Goal: Task Accomplishment & Management: Use online tool/utility

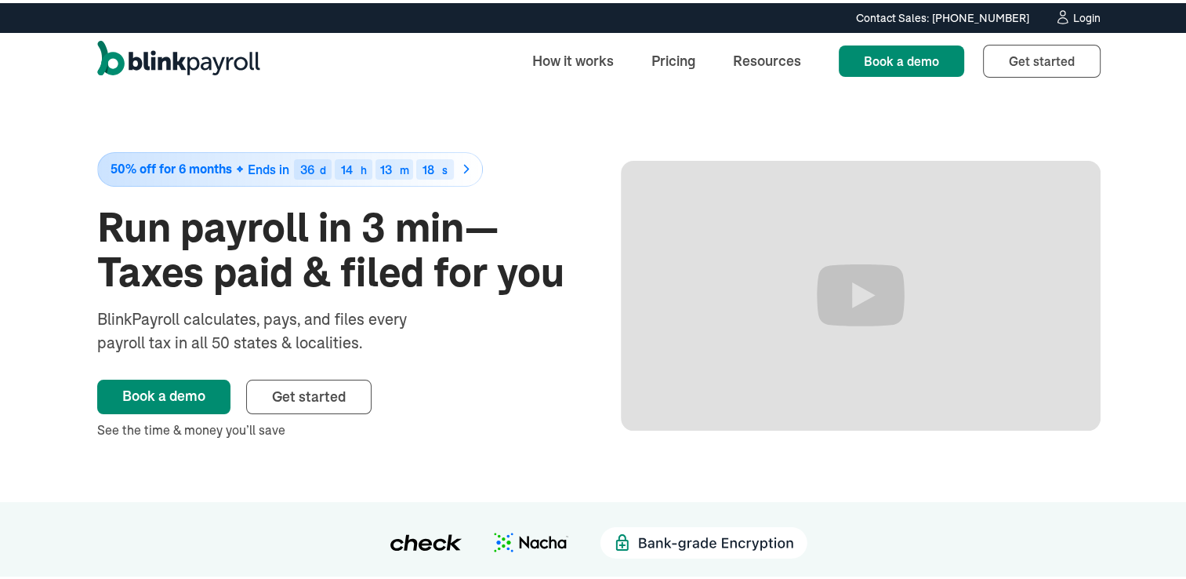
click at [1074, 11] on div "Login" at bounding box center [1087, 14] width 27 height 11
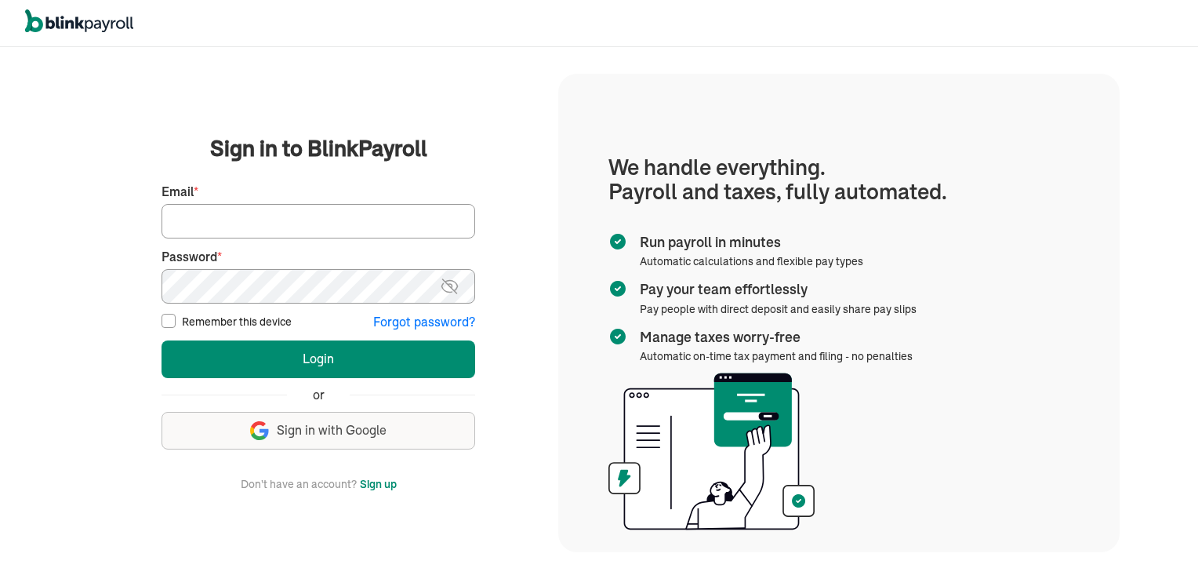
click at [212, 220] on input "Email *" at bounding box center [319, 221] width 314 height 35
type input "jeanromano777@gmail.com"
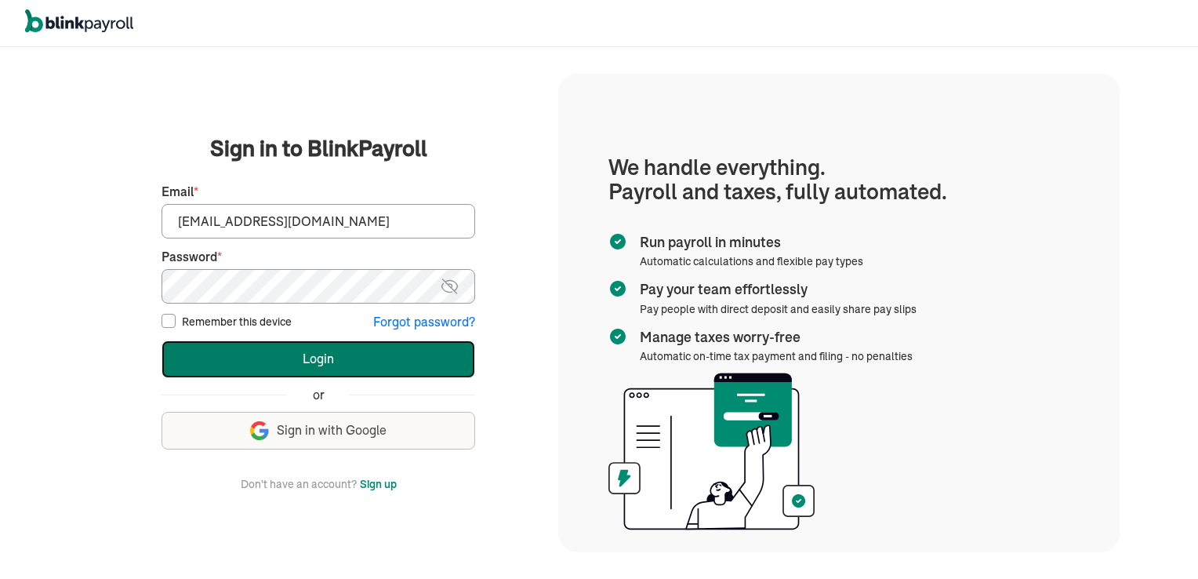
click at [330, 354] on button "Login" at bounding box center [319, 359] width 314 height 38
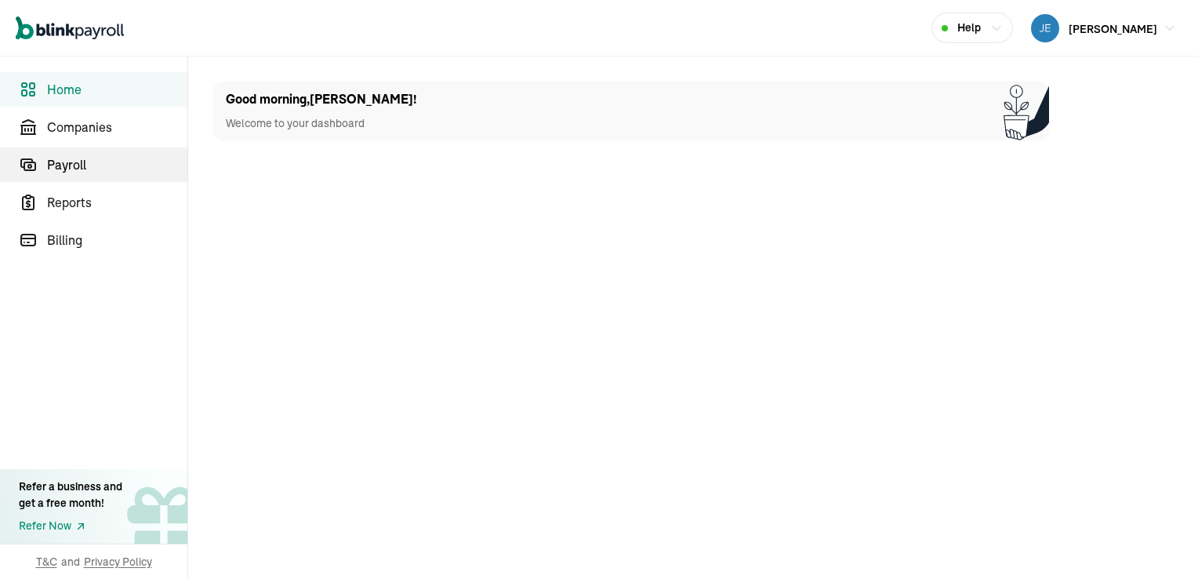
click at [74, 162] on span "Payroll" at bounding box center [117, 164] width 140 height 19
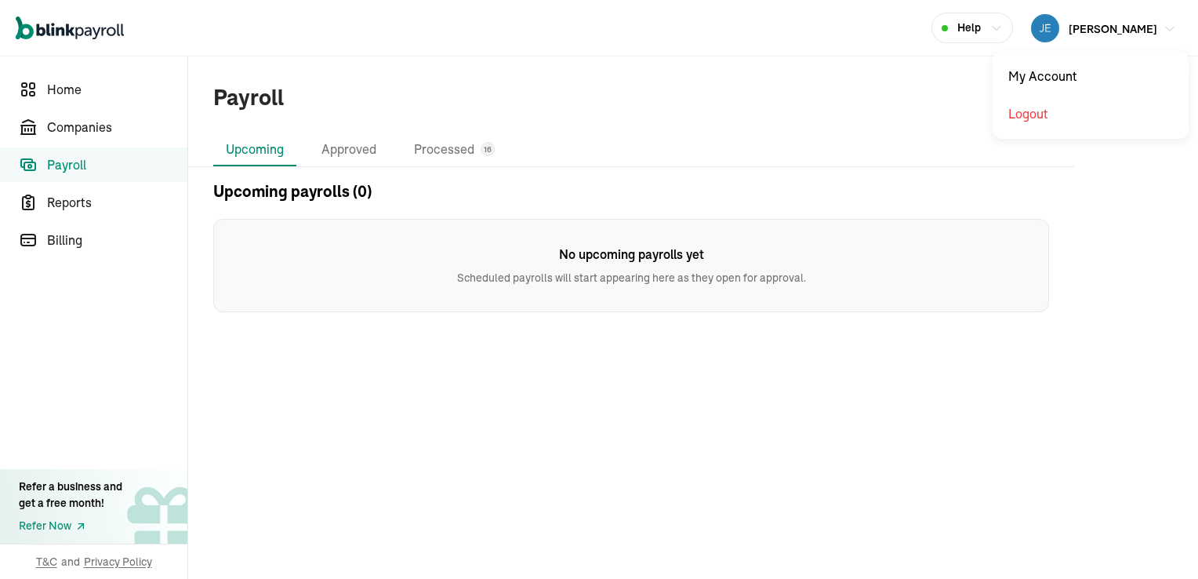
click at [1059, 23] on img "button" at bounding box center [1045, 28] width 28 height 28
click at [269, 151] on li "Upcoming" at bounding box center [254, 149] width 83 height 33
click at [65, 86] on span "Home" at bounding box center [117, 89] width 140 height 19
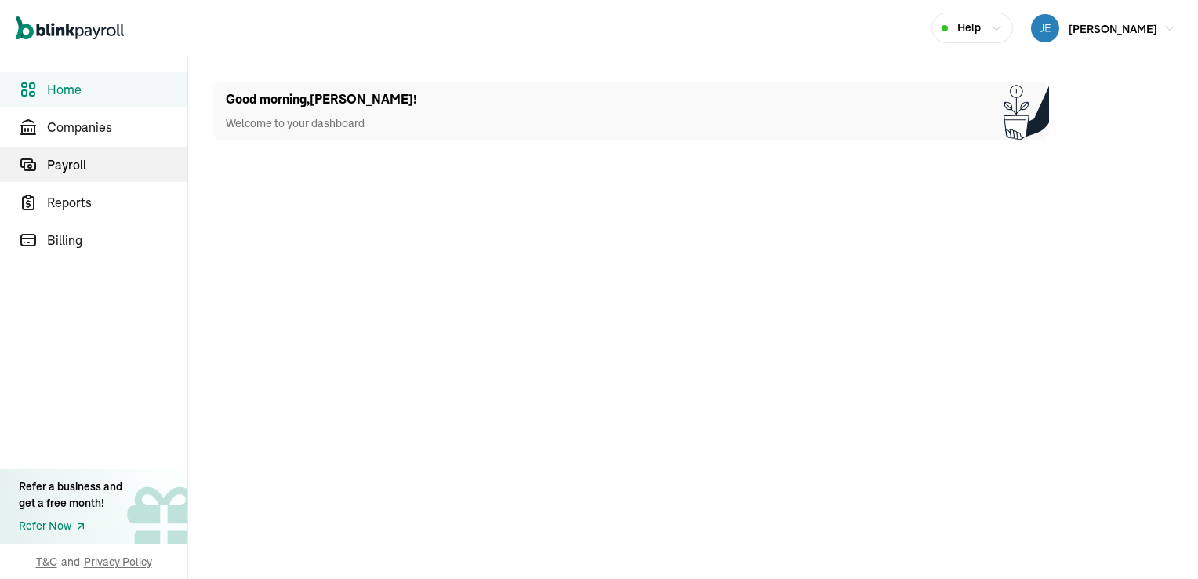
click at [73, 162] on span "Payroll" at bounding box center [117, 164] width 140 height 19
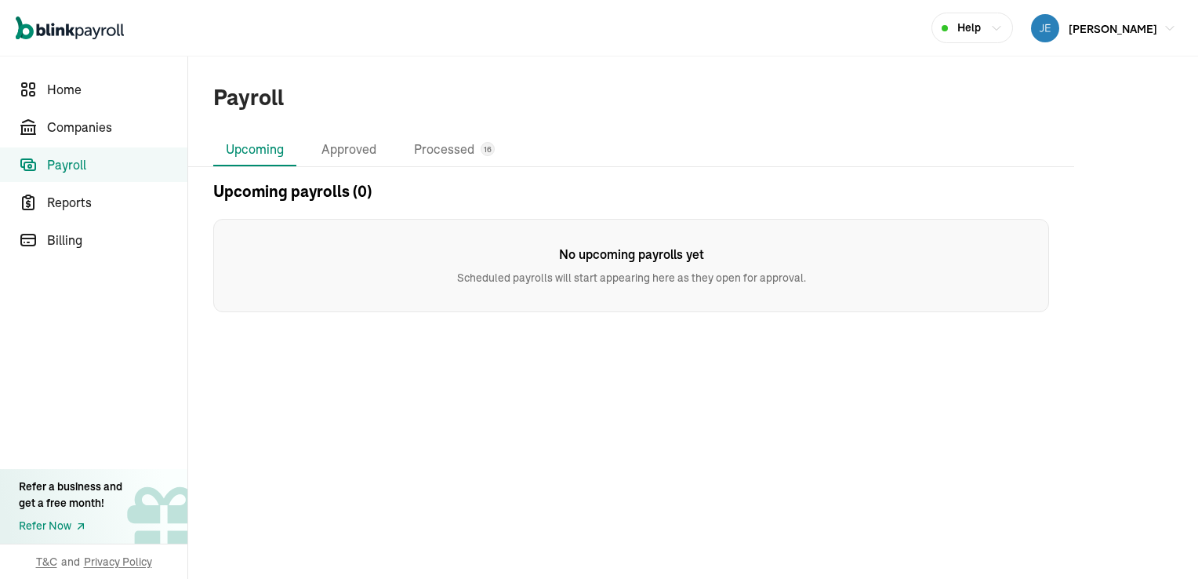
click at [1003, 27] on icon "button" at bounding box center [996, 28] width 13 height 13
drag, startPoint x: 1125, startPoint y: 24, endPoint x: 418, endPoint y: 537, distance: 873.0
click at [418, 538] on main "Payroll Upcoming Approved Processed 16 Upcoming payrolls (0) No upcoming payrol…" at bounding box center [693, 317] width 1010 height 522
click at [263, 150] on li "Upcoming" at bounding box center [254, 149] width 83 height 33
drag, startPoint x: 397, startPoint y: 96, endPoint x: 475, endPoint y: 89, distance: 78.7
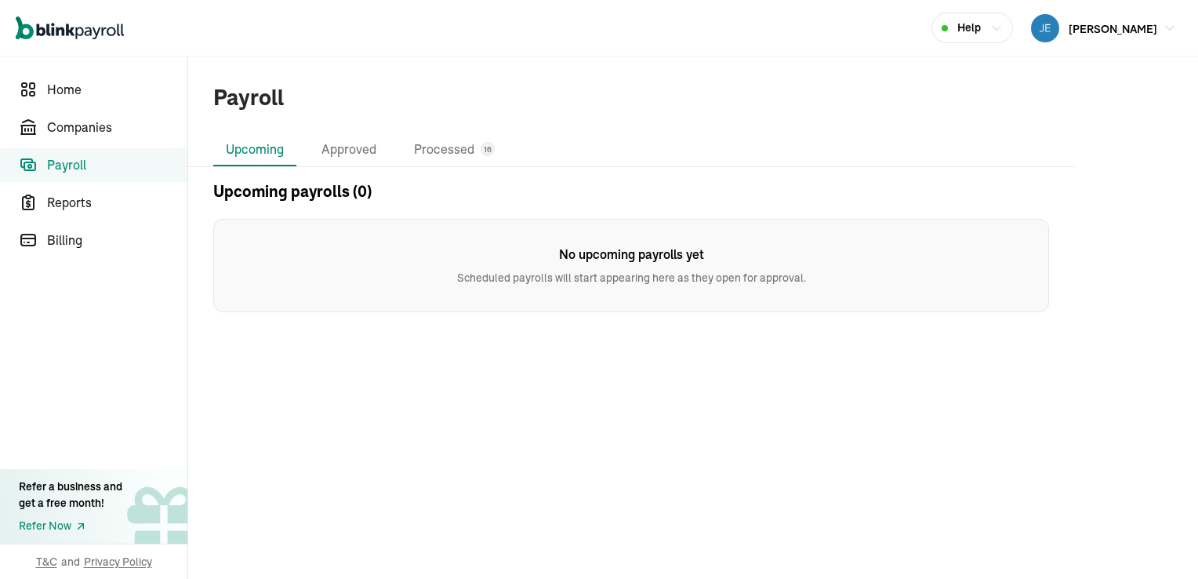
click at [412, 93] on div "Payroll" at bounding box center [631, 98] width 886 height 33
click at [88, 128] on span "Companies" at bounding box center [117, 127] width 140 height 19
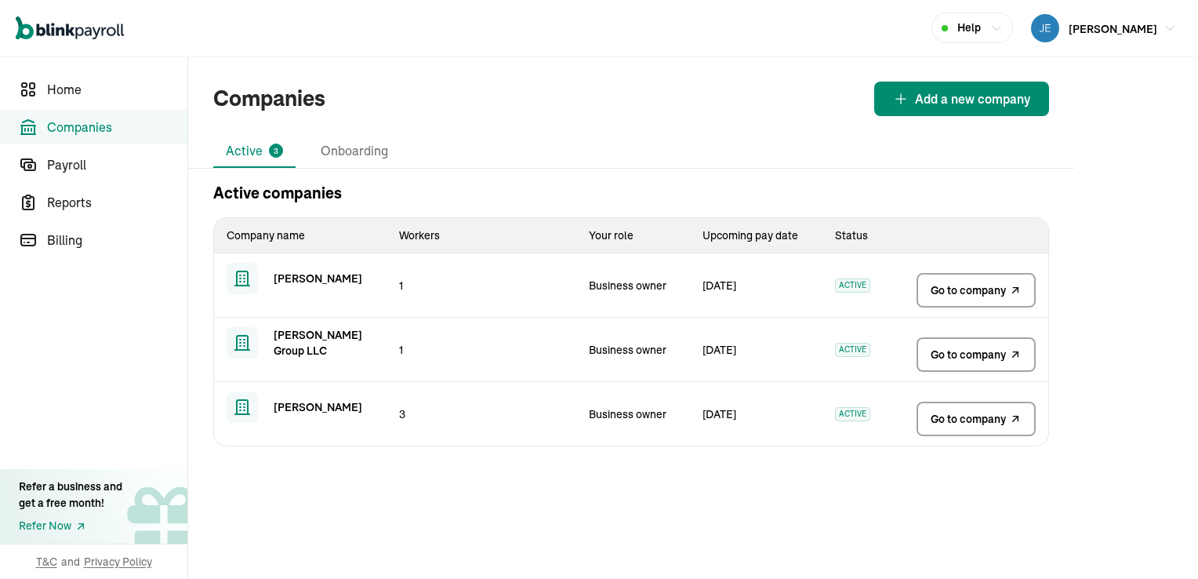
click at [976, 284] on span "Go to company" at bounding box center [968, 290] width 75 height 16
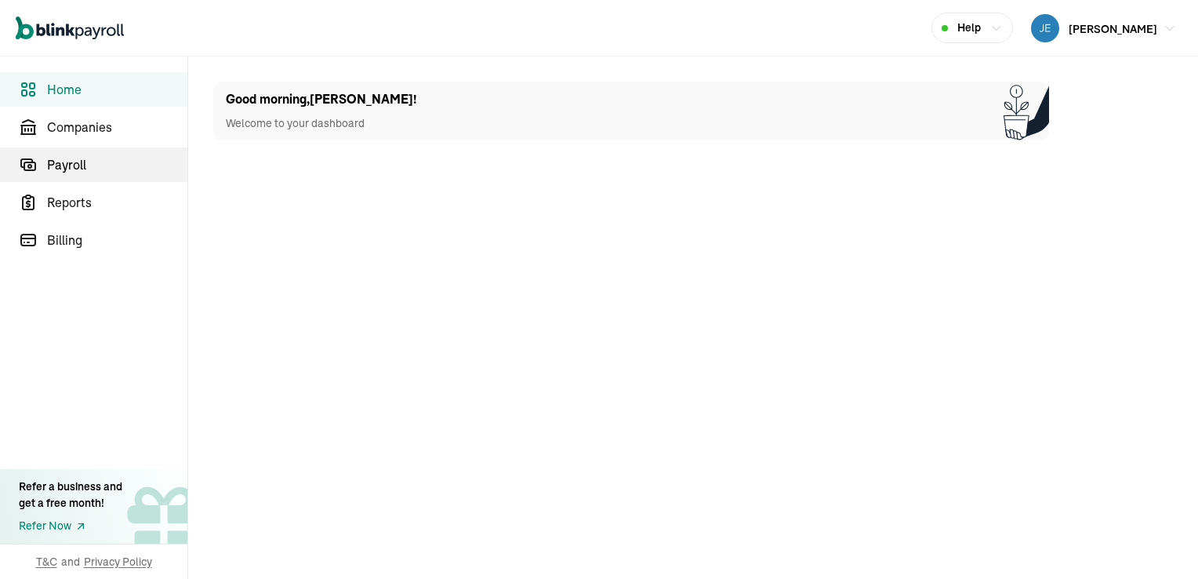
click at [74, 162] on span "Payroll" at bounding box center [117, 164] width 140 height 19
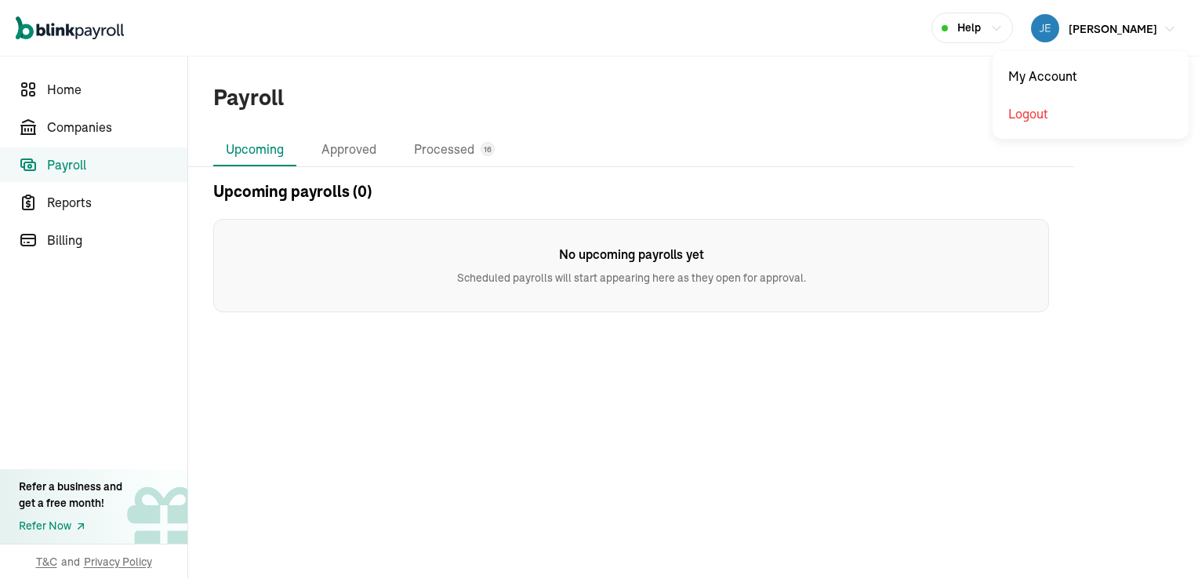
click at [1059, 23] on img "button" at bounding box center [1045, 28] width 28 height 28
click at [269, 151] on li "Upcoming" at bounding box center [254, 149] width 83 height 33
click at [65, 86] on span "Home" at bounding box center [117, 89] width 140 height 19
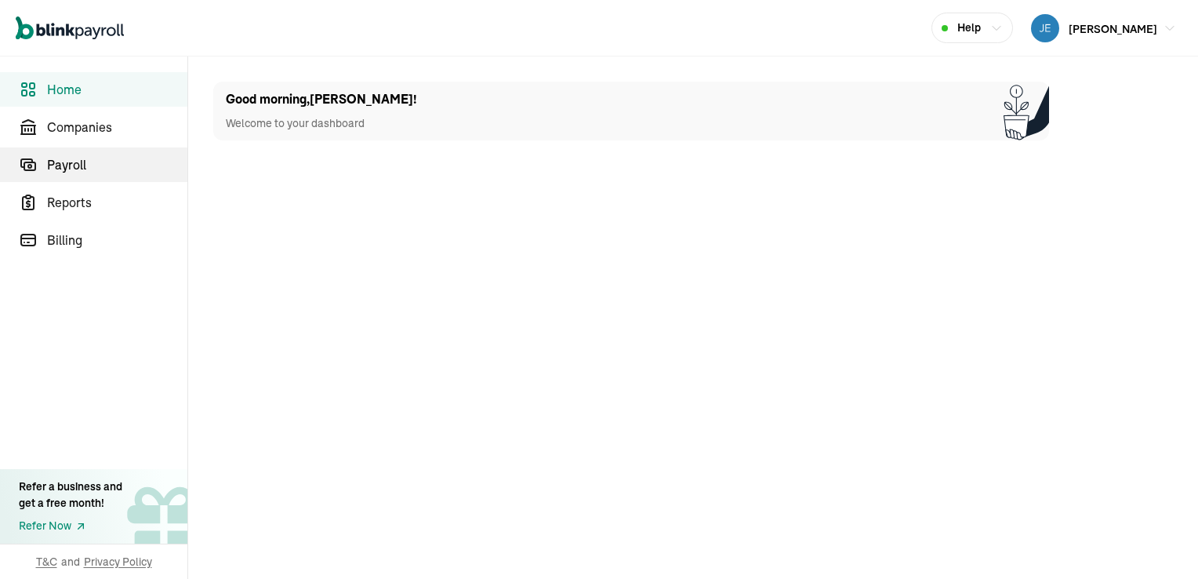
click at [73, 162] on span "Payroll" at bounding box center [117, 164] width 140 height 19
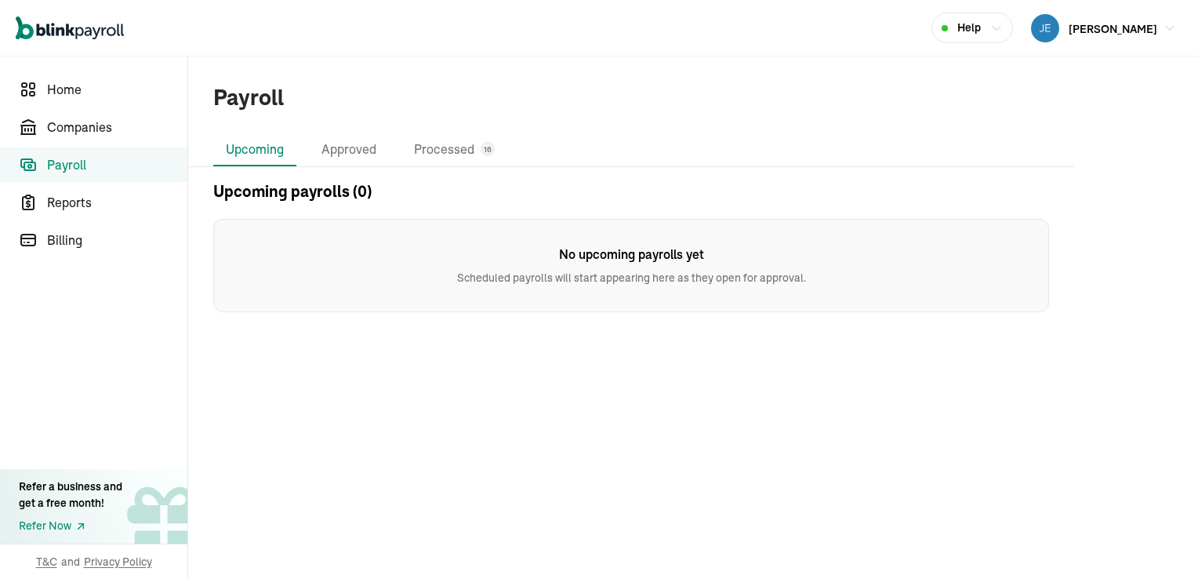
click at [1003, 27] on icon "button" at bounding box center [996, 28] width 13 height 13
drag, startPoint x: 1125, startPoint y: 24, endPoint x: 418, endPoint y: 537, distance: 873.0
click at [418, 538] on main "Payroll Upcoming Approved Processed 16 Upcoming payrolls (0) No upcoming payrol…" at bounding box center [693, 317] width 1010 height 522
click at [263, 150] on li "Upcoming" at bounding box center [254, 149] width 83 height 33
drag, startPoint x: 400, startPoint y: 95, endPoint x: 475, endPoint y: 89, distance: 75.5
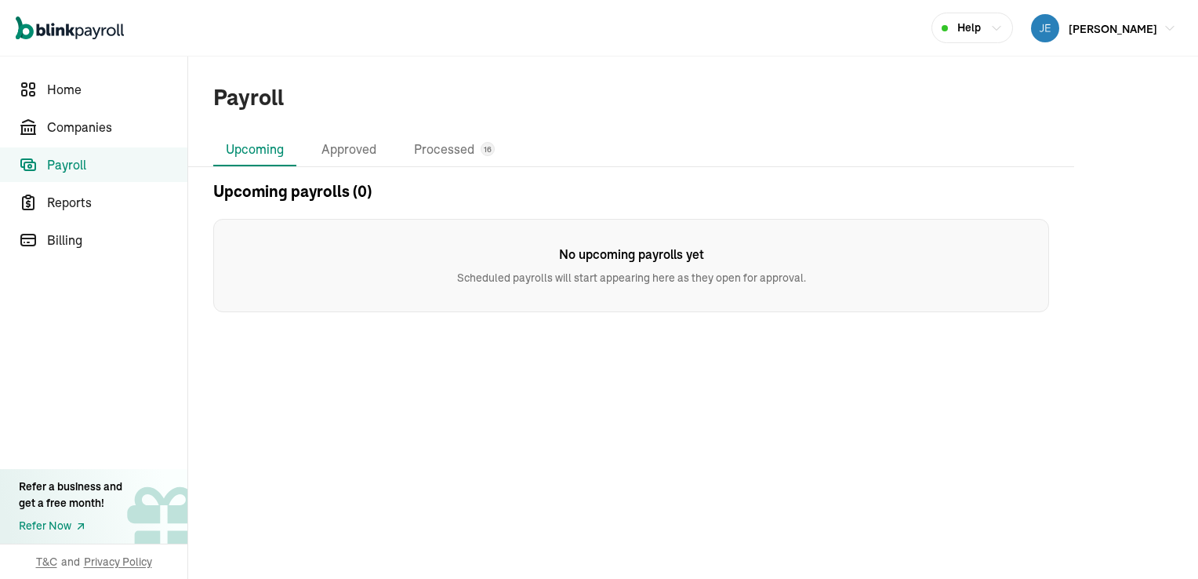
click at [412, 93] on div "Payroll" at bounding box center [631, 98] width 886 height 33
click at [88, 128] on span "Companies" at bounding box center [117, 127] width 140 height 19
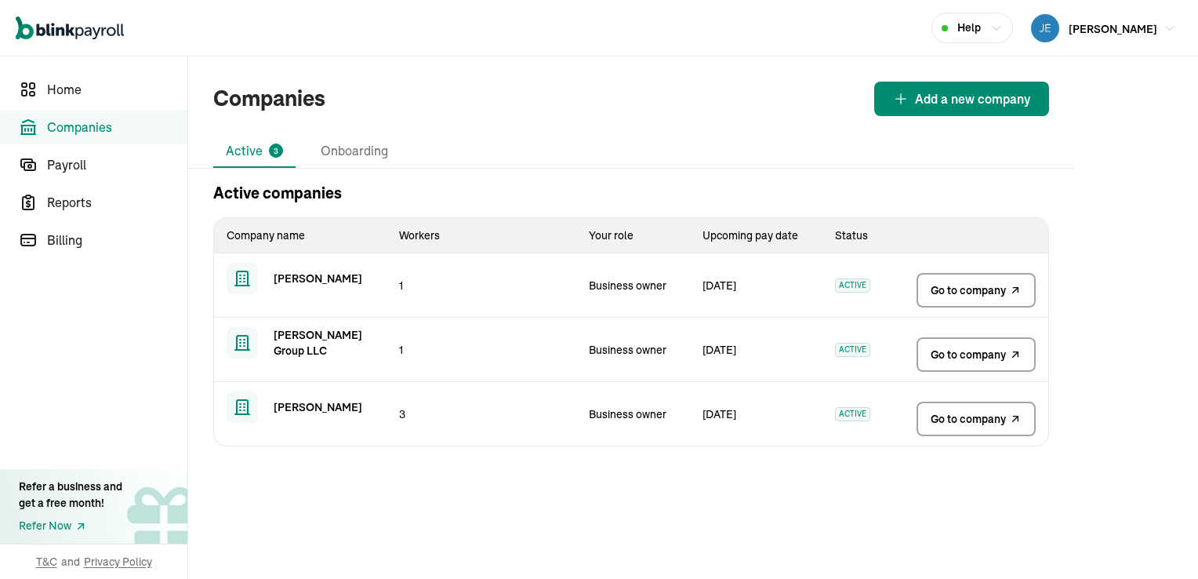
click at [976, 284] on span "Go to company" at bounding box center [968, 290] width 75 height 16
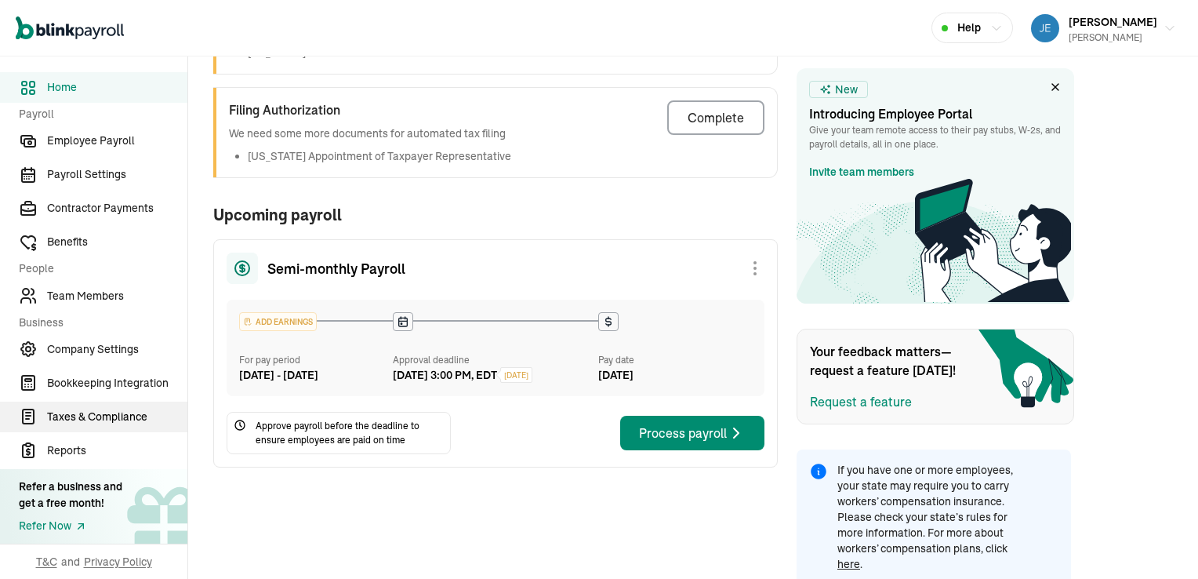
scroll to position [214, 0]
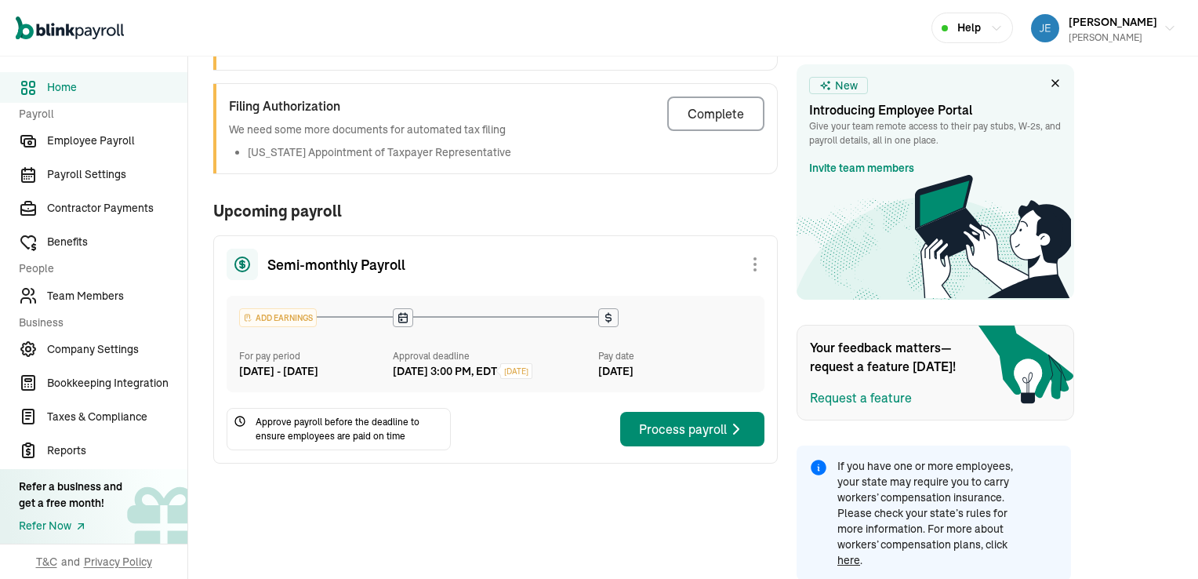
click at [57, 86] on span "Home" at bounding box center [117, 87] width 140 height 16
click at [64, 83] on span "Home" at bounding box center [117, 87] width 140 height 16
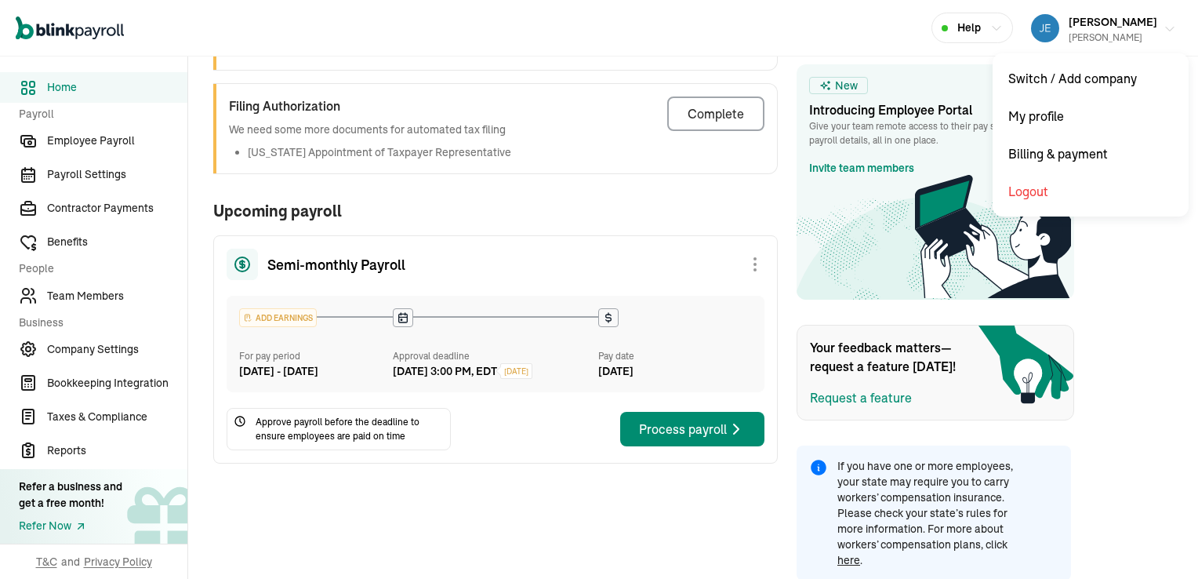
click at [1091, 36] on div "Richard A Goldman Sr" at bounding box center [1113, 38] width 89 height 14
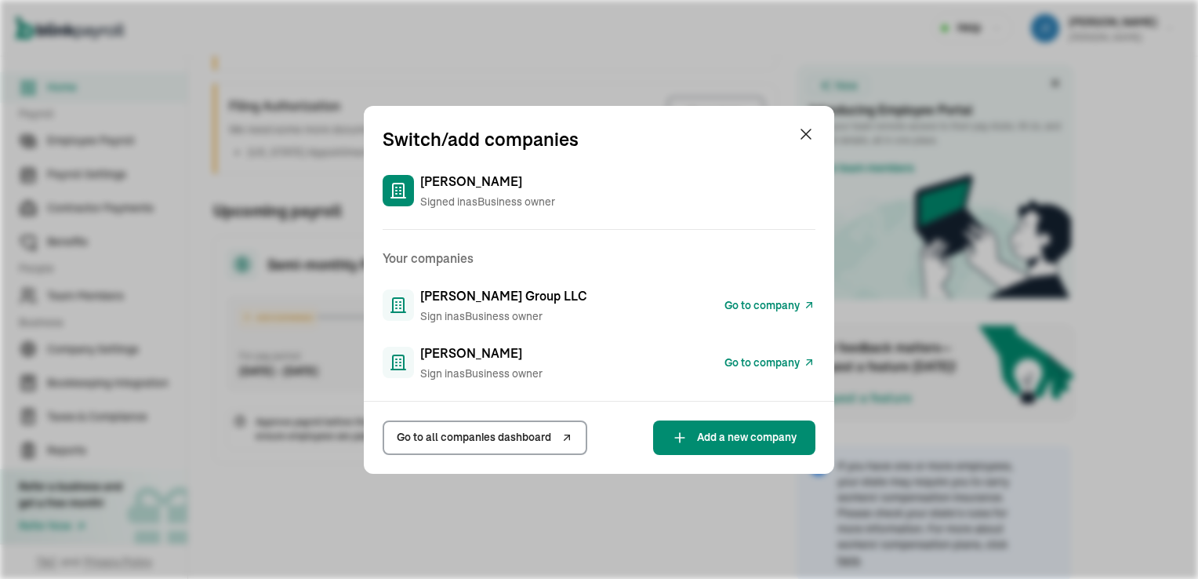
click at [775, 303] on span "Go to company" at bounding box center [762, 305] width 75 height 16
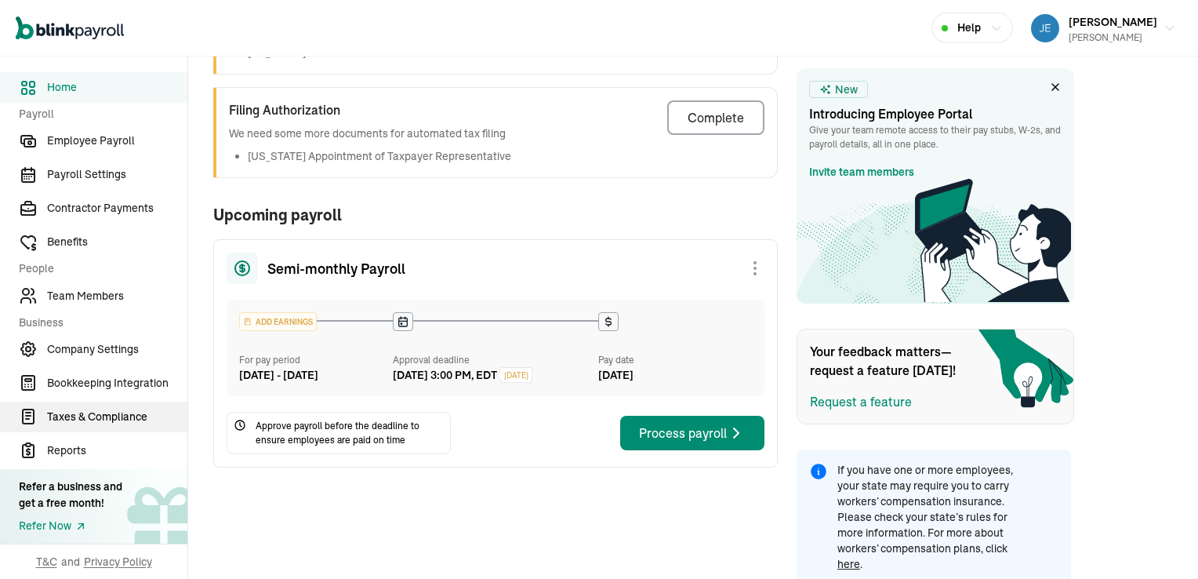
scroll to position [214, 0]
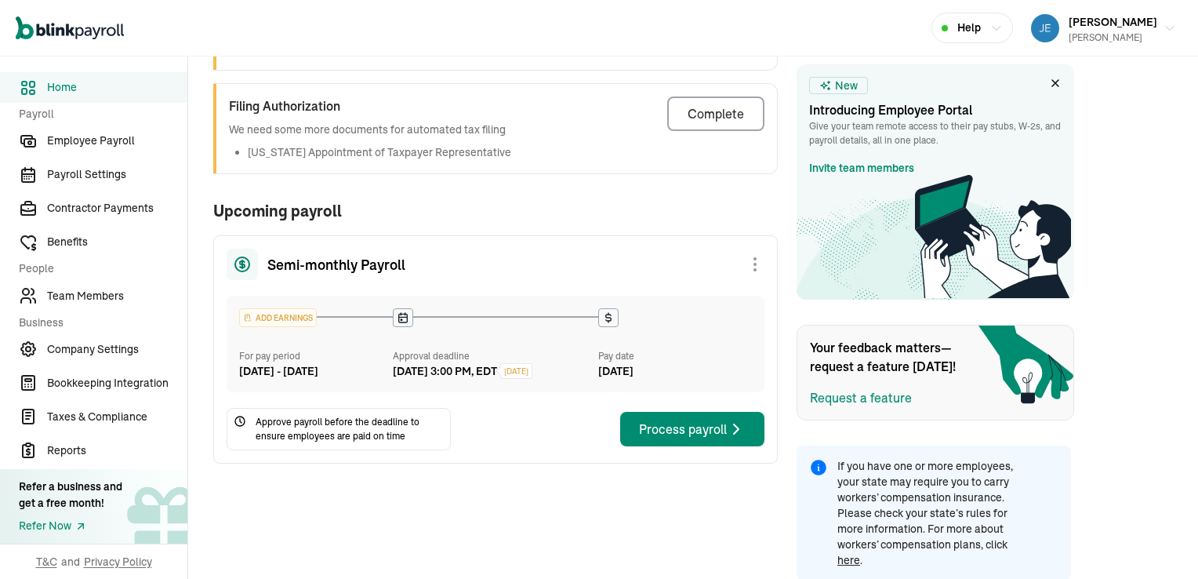
click at [57, 86] on span "Home" at bounding box center [117, 87] width 140 height 16
click at [64, 83] on span "Home" at bounding box center [117, 87] width 140 height 16
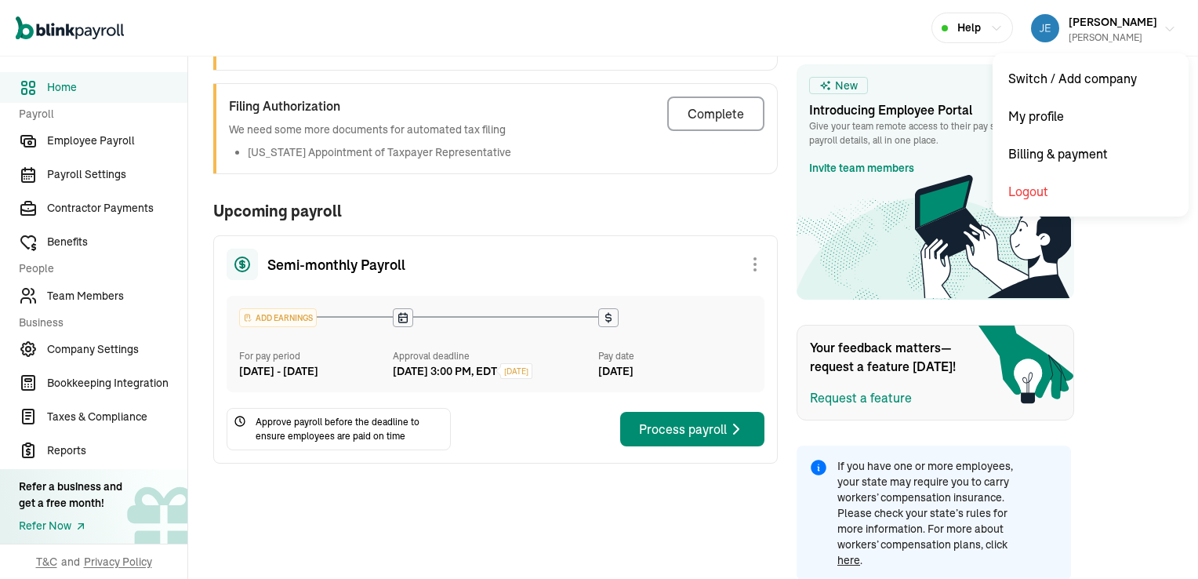
click at [1091, 36] on div "Richard A Goldman Sr" at bounding box center [1113, 38] width 89 height 14
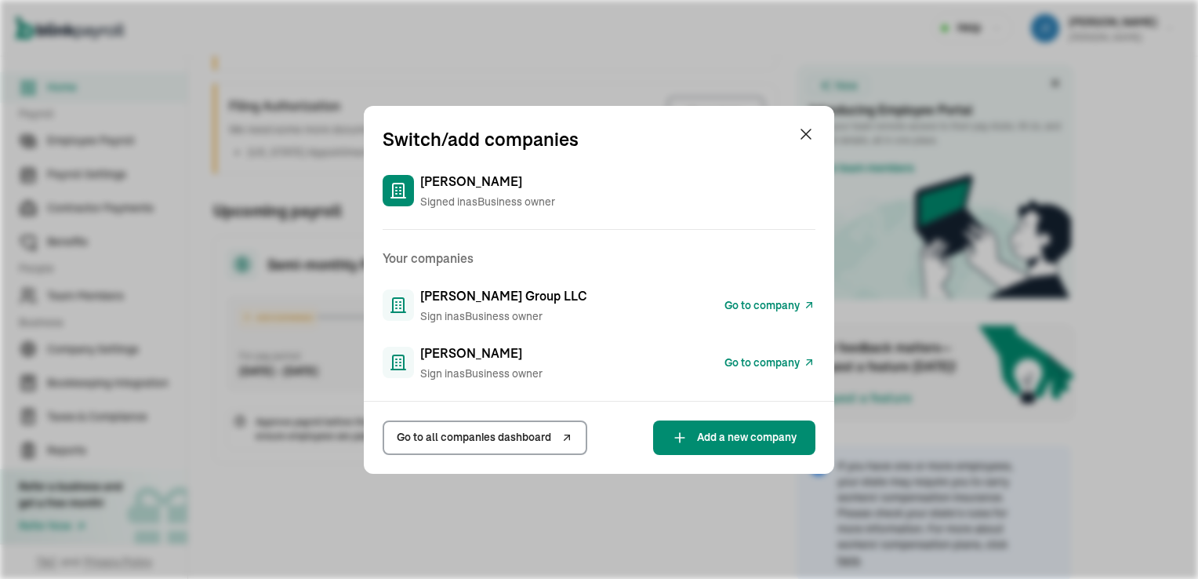
click at [775, 303] on span "Go to company" at bounding box center [762, 305] width 75 height 16
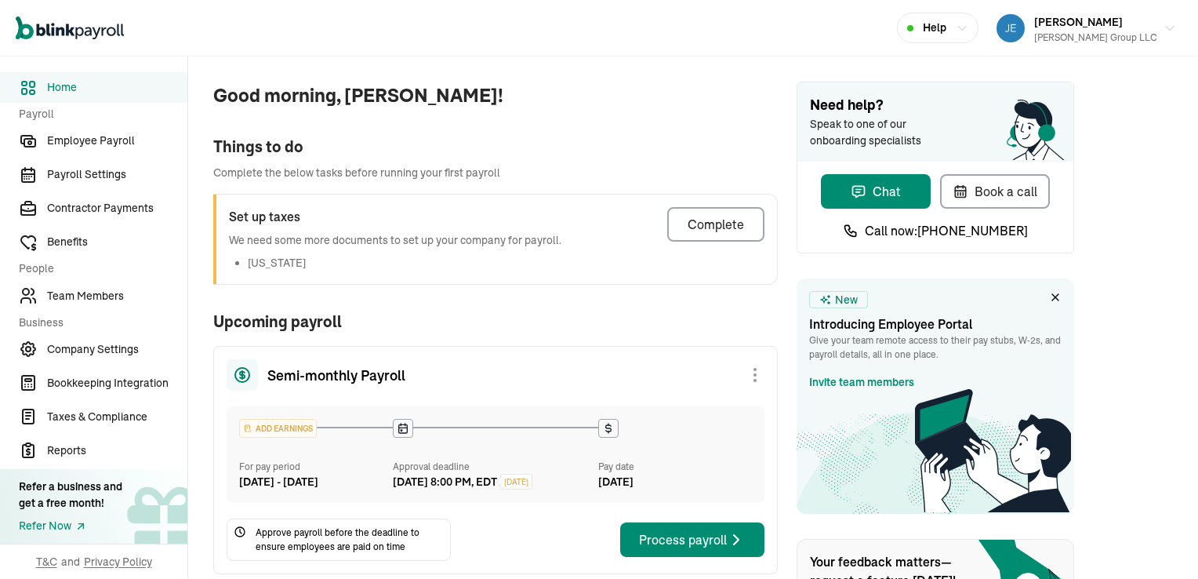
click at [244, 374] on icon at bounding box center [242, 375] width 5 height 6
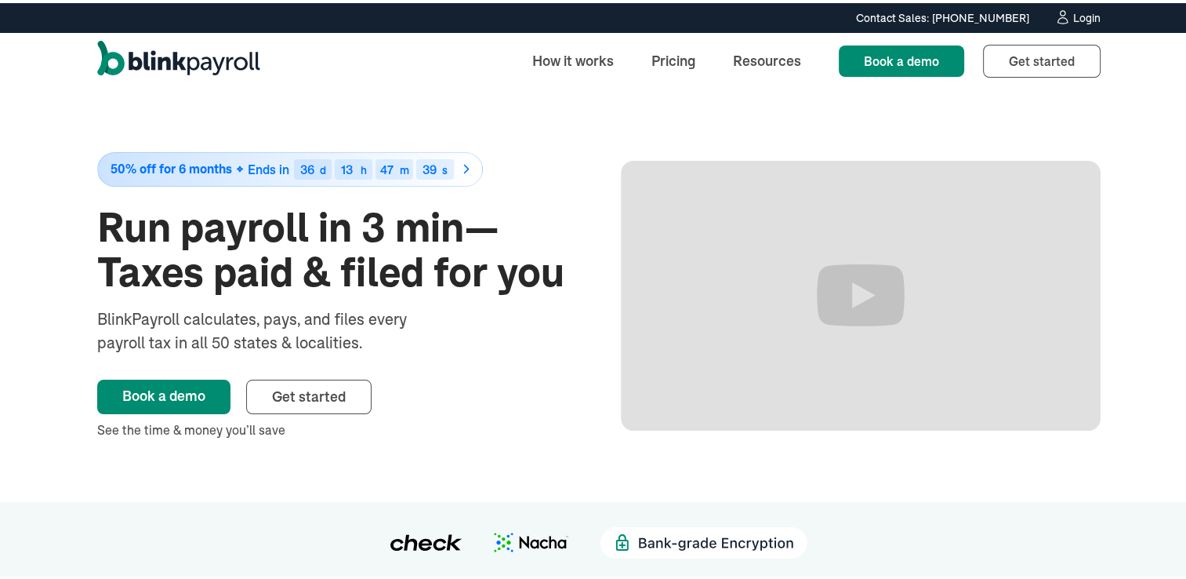
click at [1079, 13] on div "Login" at bounding box center [1087, 14] width 27 height 11
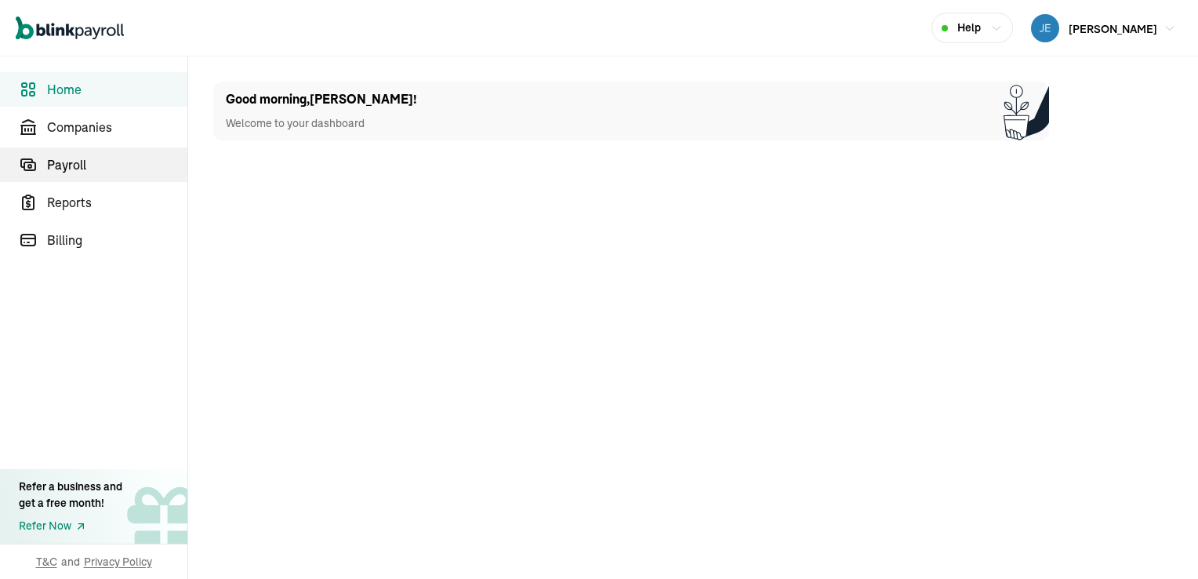
click at [82, 162] on span "Payroll" at bounding box center [117, 164] width 140 height 19
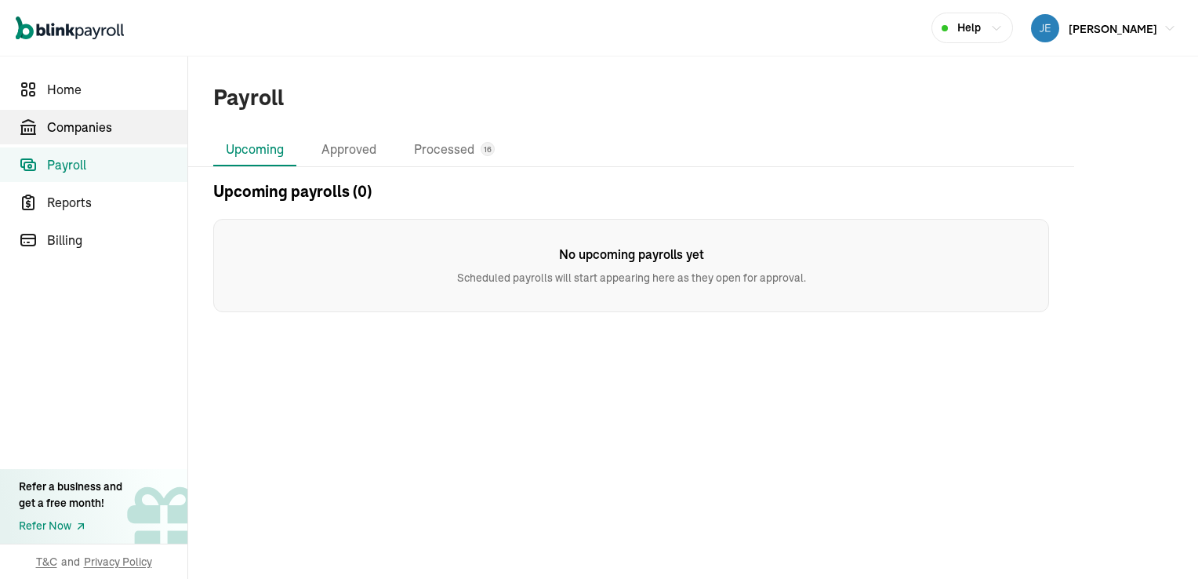
click at [88, 125] on span "Companies" at bounding box center [117, 127] width 140 height 19
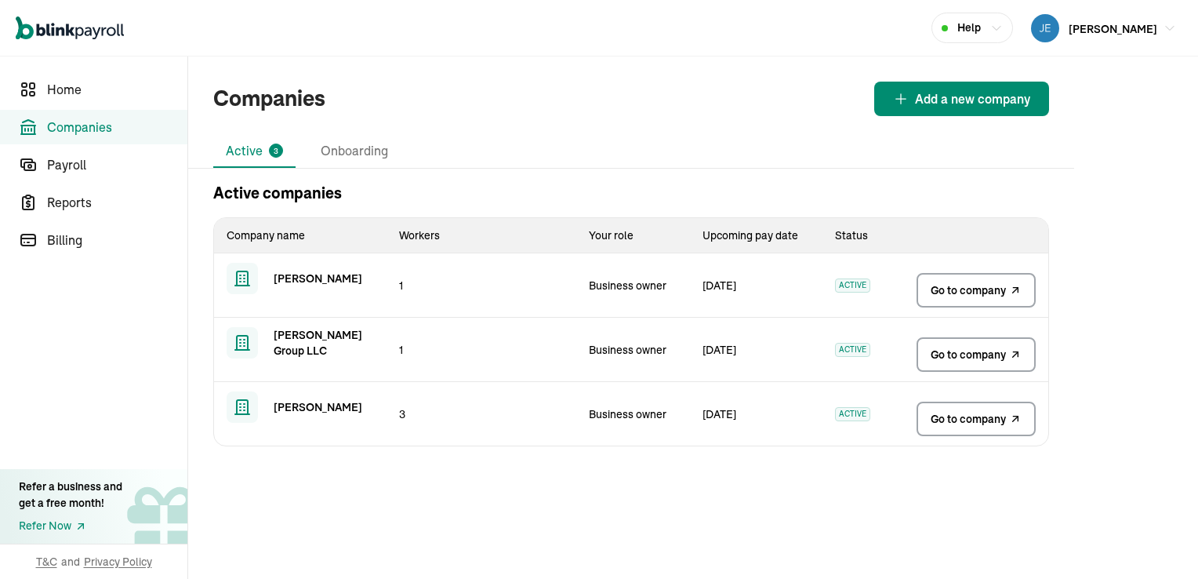
click at [969, 289] on span "Go to company" at bounding box center [968, 290] width 75 height 16
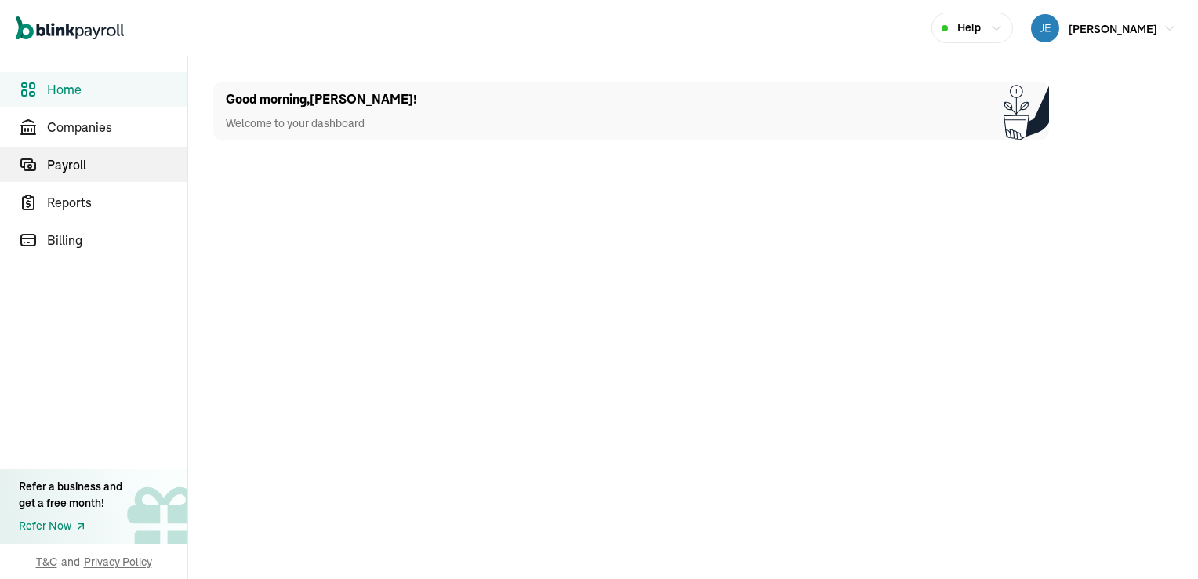
click at [82, 162] on span "Payroll" at bounding box center [117, 164] width 140 height 19
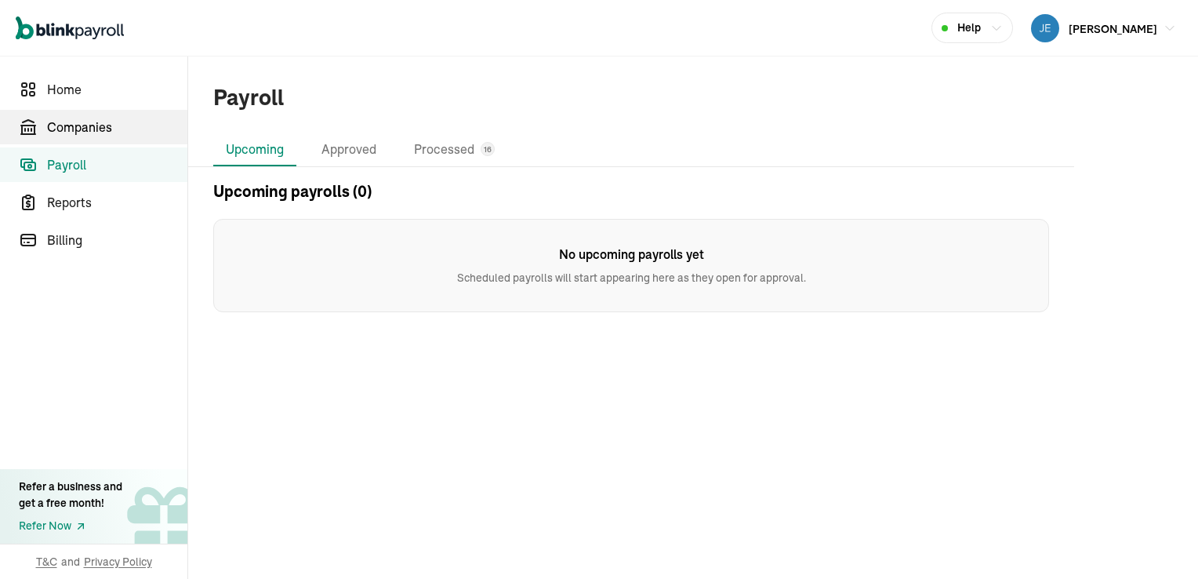
click at [88, 125] on span "Companies" at bounding box center [117, 127] width 140 height 19
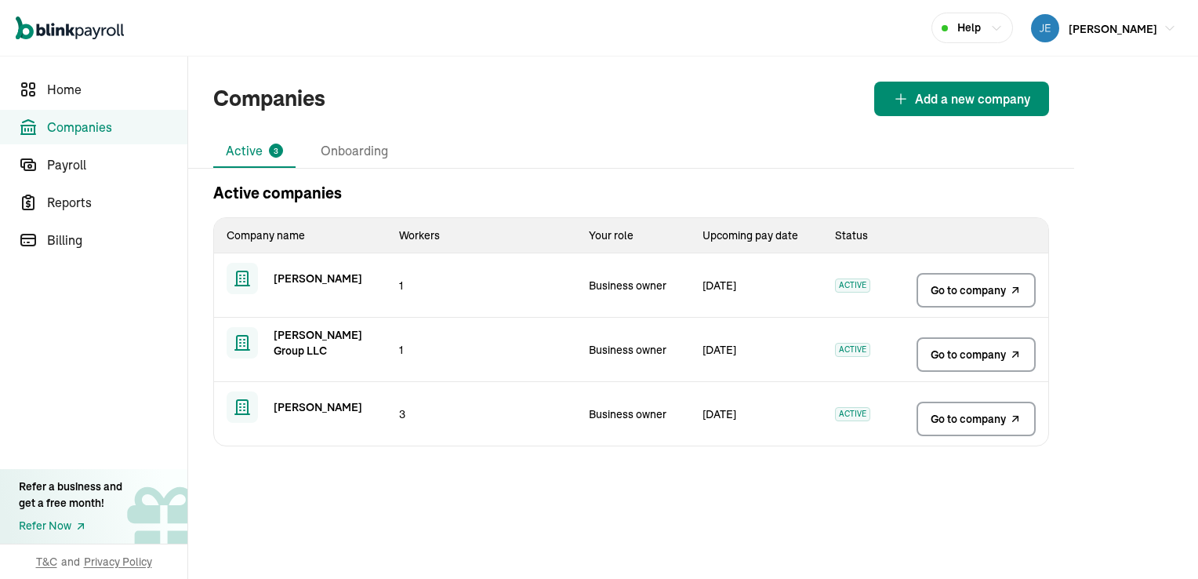
click at [969, 289] on span "Go to company" at bounding box center [968, 290] width 75 height 16
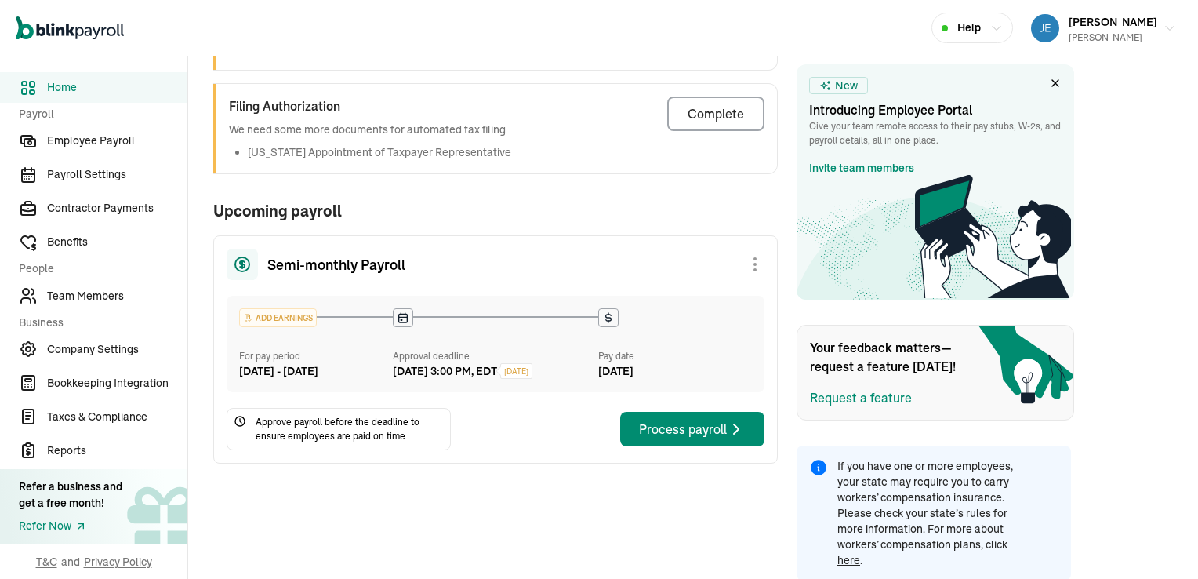
scroll to position [136, 0]
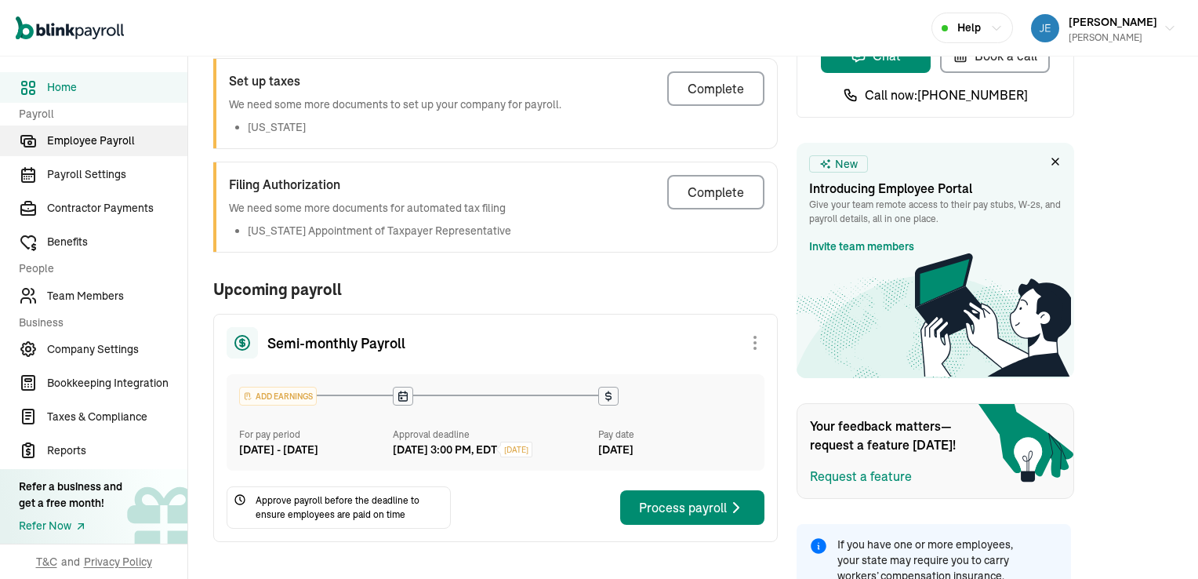
click at [107, 140] on span "Employee Payroll" at bounding box center [117, 141] width 140 height 16
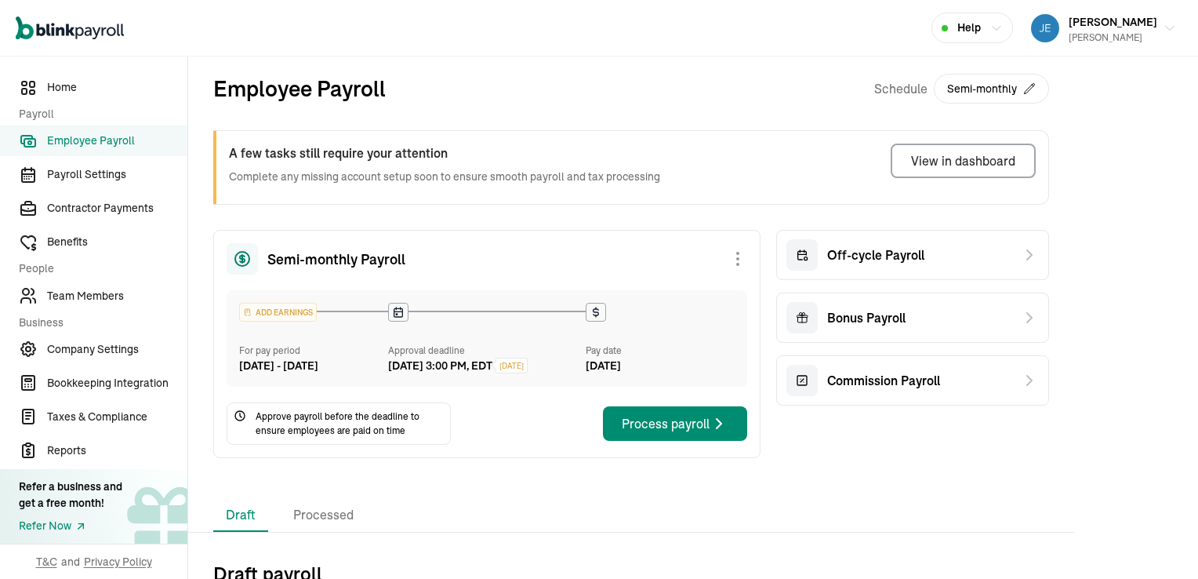
click at [286, 351] on div "For pay period" at bounding box center [313, 350] width 149 height 14
click at [398, 311] on icon at bounding box center [398, 311] width 9 height 0
click at [652, 433] on div "Process payroll" at bounding box center [675, 423] width 107 height 19
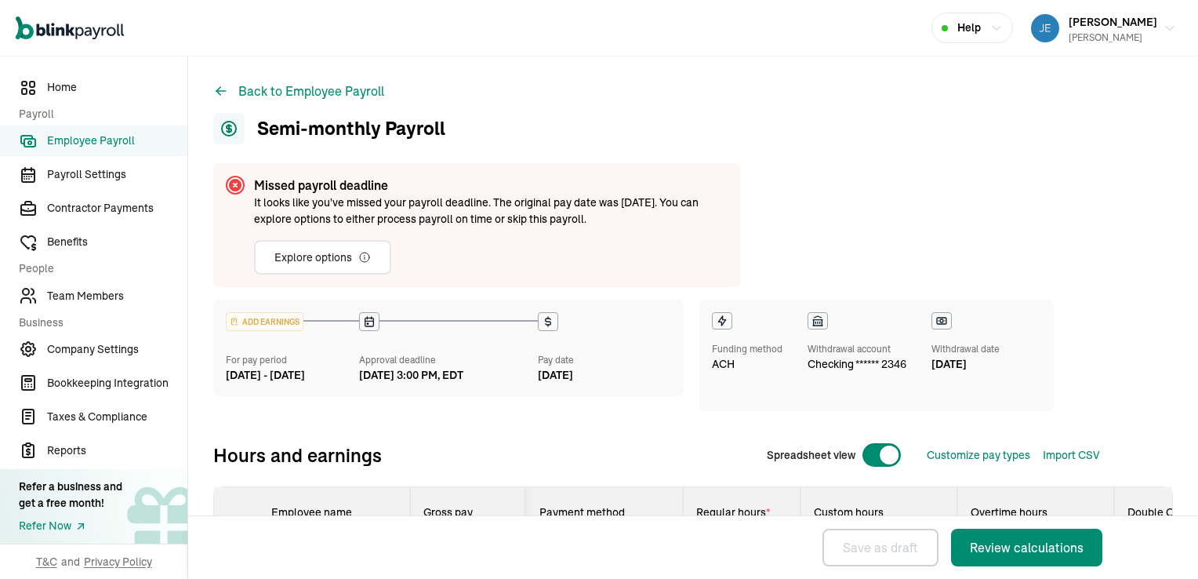
select select "direct_deposit"
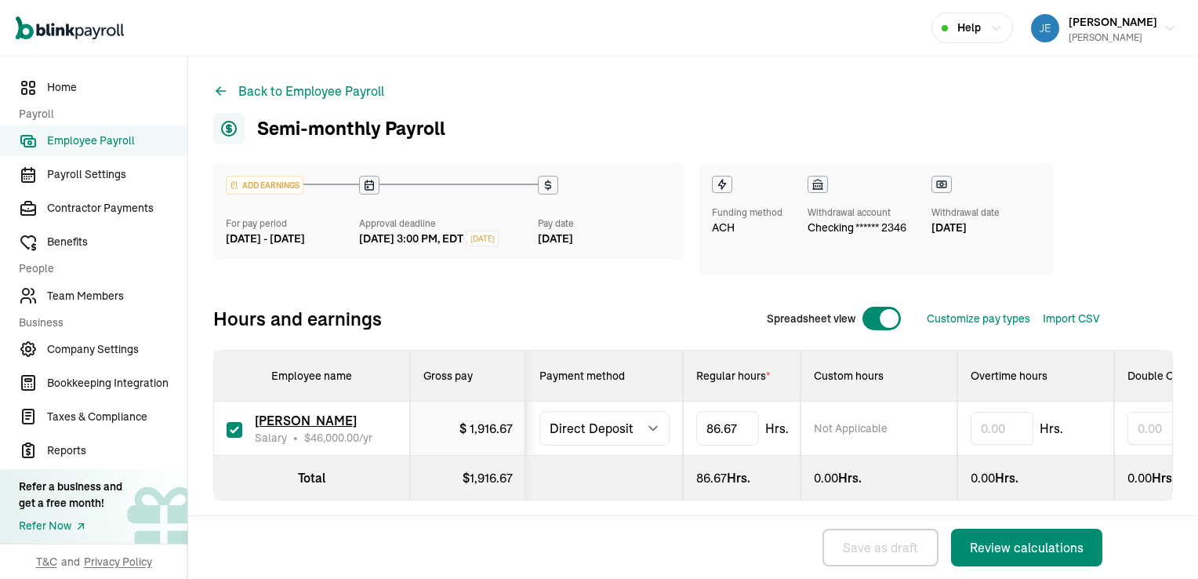
click at [295, 187] on div "ADD EARNINGS" at bounding box center [265, 184] width 76 height 17
drag, startPoint x: 329, startPoint y: 238, endPoint x: 198, endPoint y: 241, distance: 131.8
click at [198, 241] on div "Back to Employee Payroll Semi-monthly Payroll ADD EARNINGS For pay period [DATE…" at bounding box center [693, 322] width 1010 height 532
click at [990, 27] on icon "button" at bounding box center [996, 28] width 13 height 13
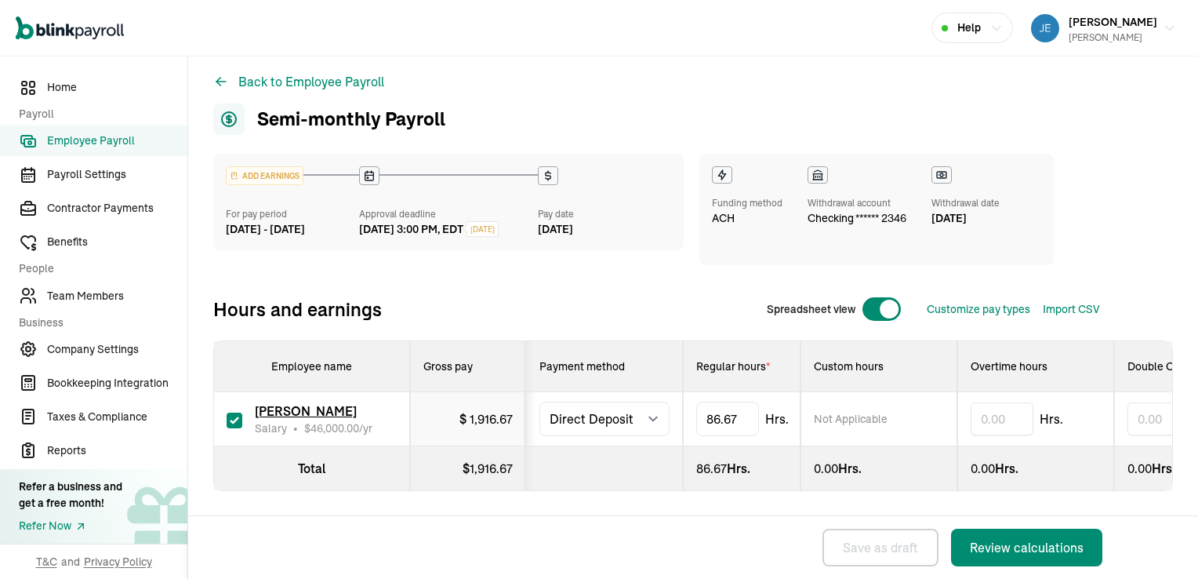
scroll to position [22, 0]
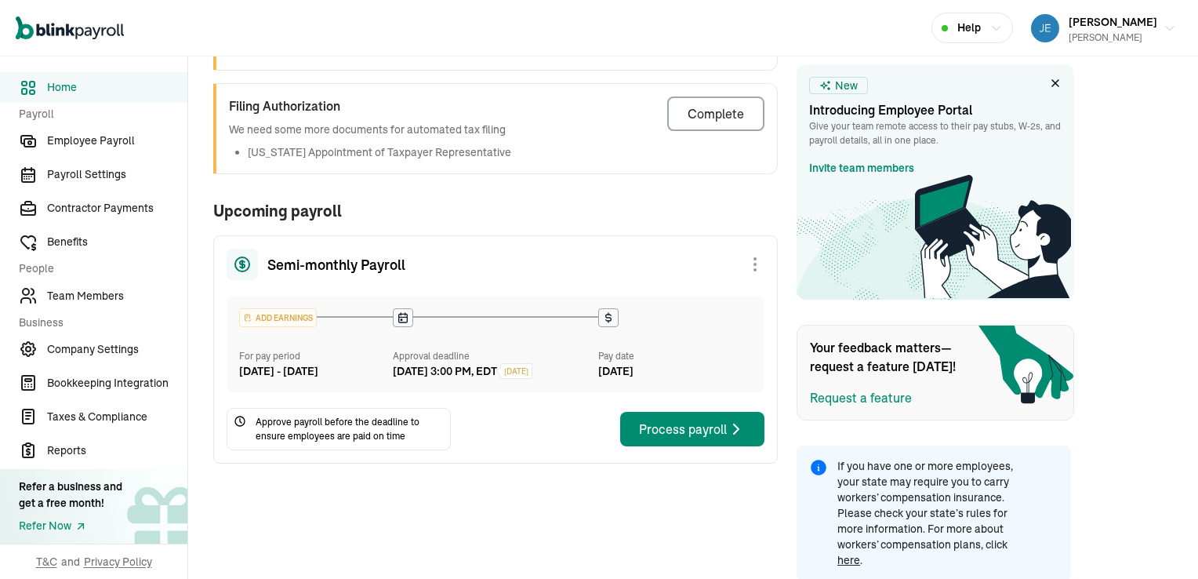
scroll to position [136, 0]
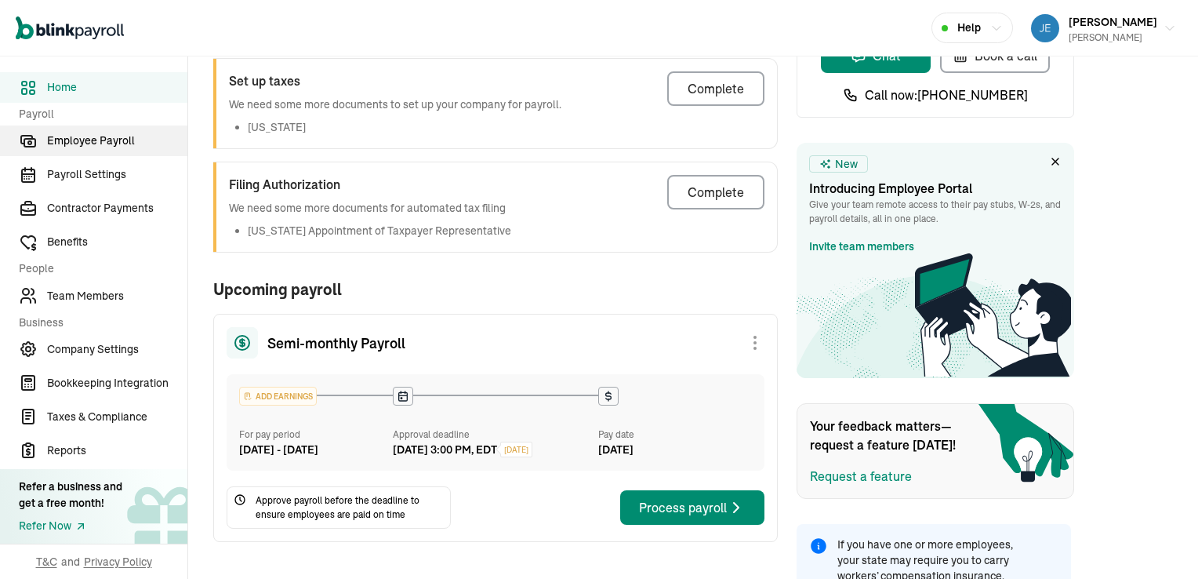
click at [107, 140] on span "Employee Payroll" at bounding box center [117, 141] width 140 height 16
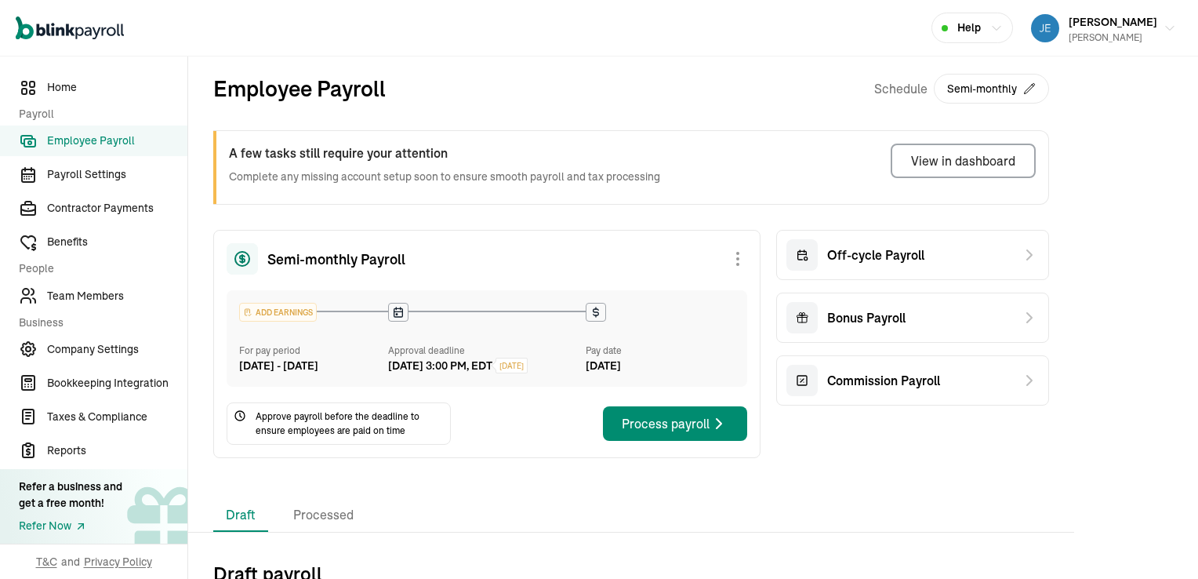
click at [286, 351] on div "For pay period" at bounding box center [313, 350] width 149 height 14
click at [398, 311] on icon at bounding box center [398, 311] width 9 height 0
click at [652, 433] on div "Process payroll" at bounding box center [675, 423] width 107 height 19
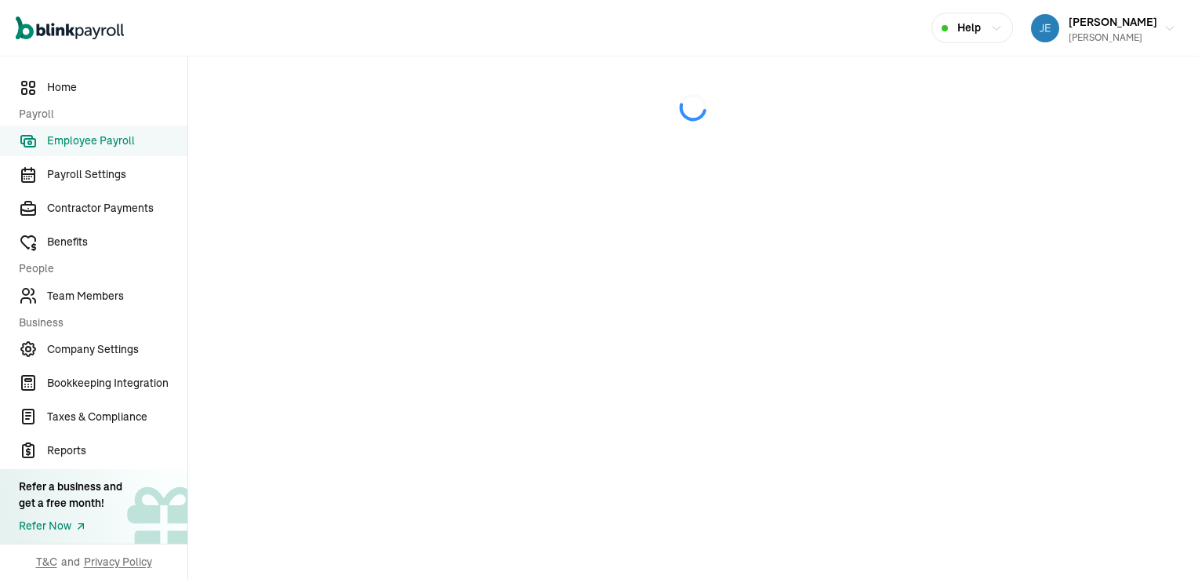
select select "direct_deposit"
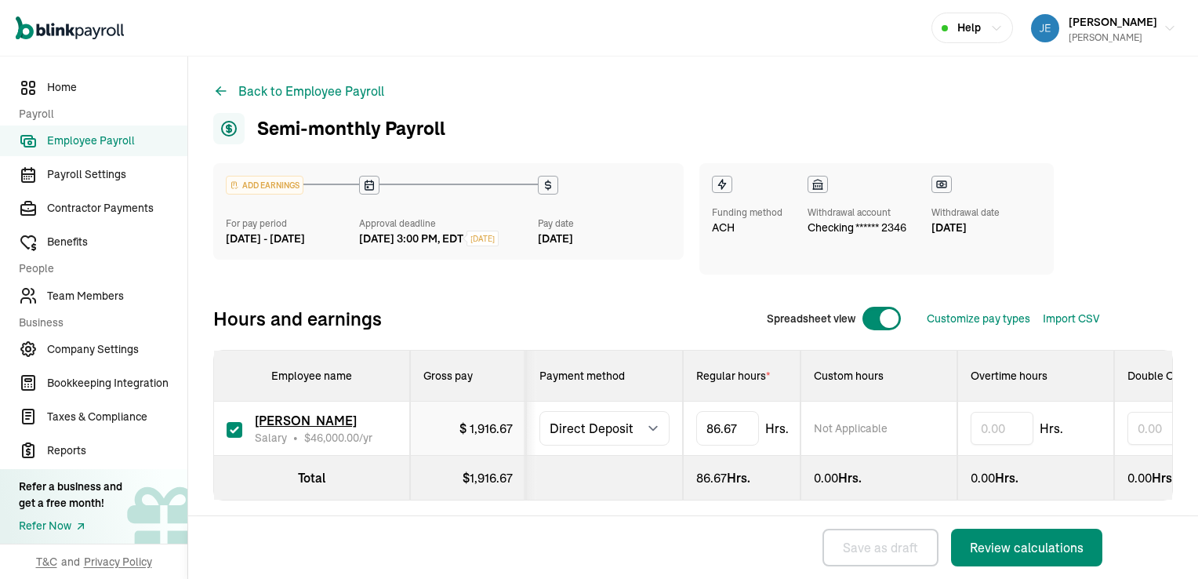
click at [295, 187] on div "ADD EARNINGS" at bounding box center [265, 184] width 76 height 17
drag, startPoint x: 329, startPoint y: 238, endPoint x: 198, endPoint y: 241, distance: 131.8
click at [198, 241] on div "Back to Employee Payroll Semi-monthly Payroll ADD EARNINGS For pay period [DATE…" at bounding box center [693, 322] width 1010 height 532
click at [990, 27] on icon "button" at bounding box center [996, 28] width 13 height 13
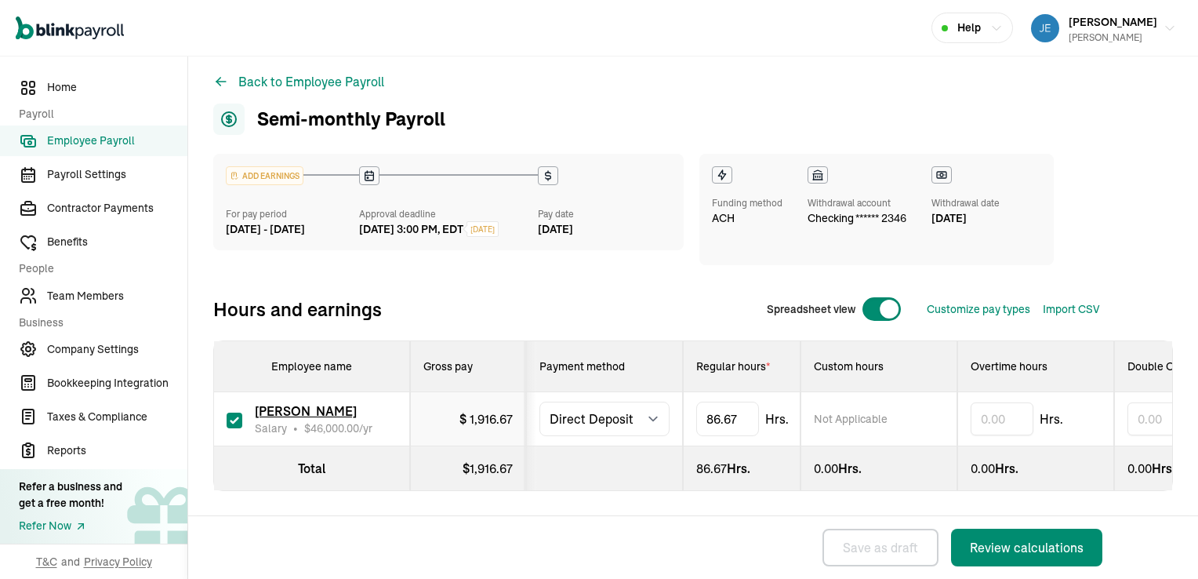
scroll to position [22, 0]
